Goal: Transaction & Acquisition: Subscribe to service/newsletter

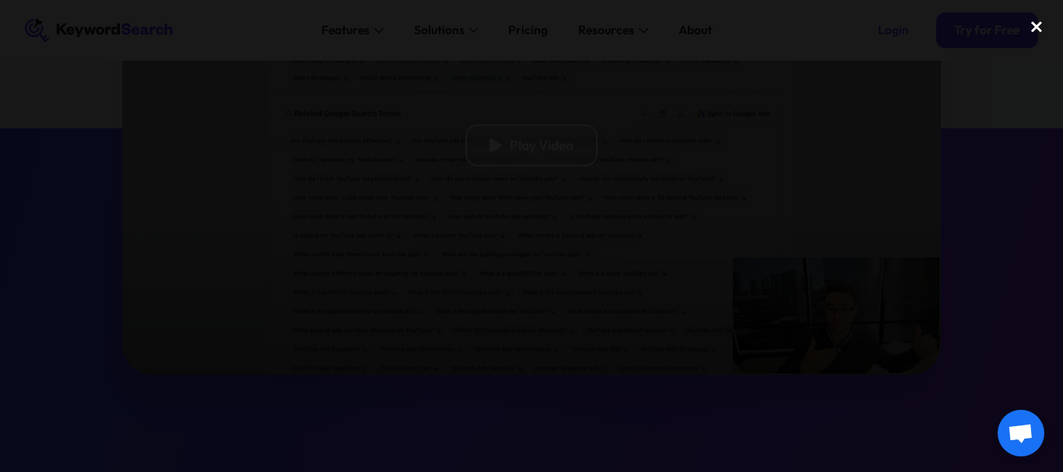
click at [1035, 32] on div "close lightbox" at bounding box center [1036, 26] width 53 height 34
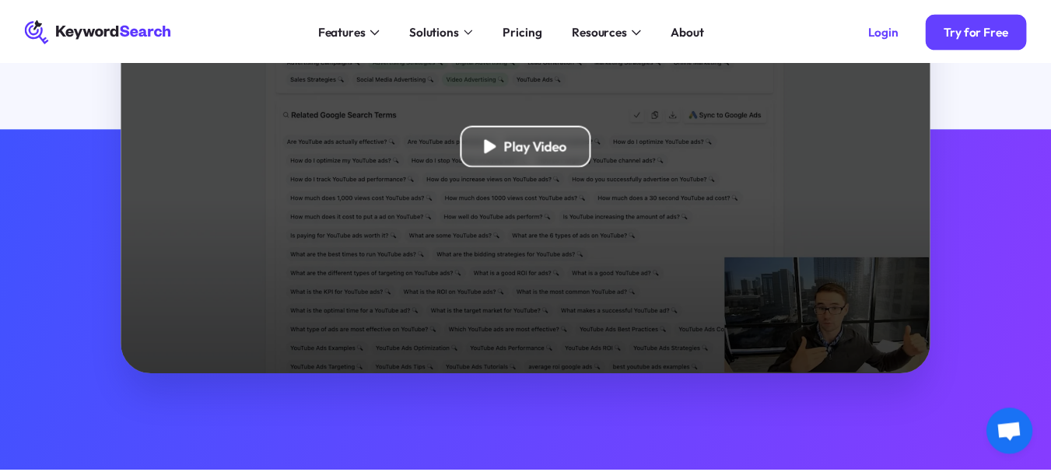
scroll to position [383, 0]
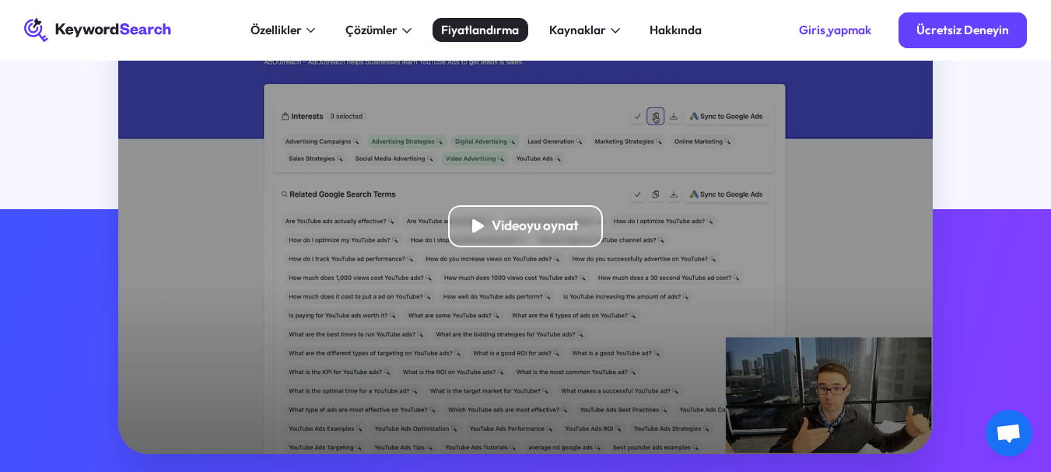
click at [464, 35] on font "Fiyatlandırma" at bounding box center [480, 30] width 78 height 16
